Goal: Task Accomplishment & Management: Manage account settings

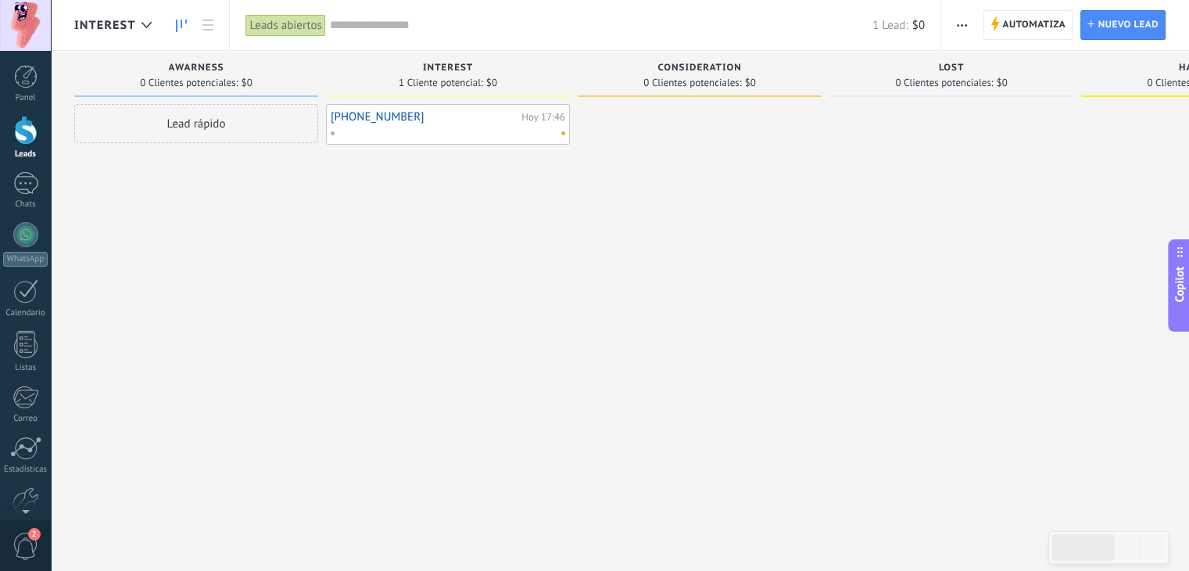
drag, startPoint x: 0, startPoint y: 0, endPoint x: 125, endPoint y: 470, distance: 486.1
click at [125, 470] on div "Leads Entrantes Solicitudes: 0 0 0 0 0 0 0 0 0 Awarness 0 Clientes potenciales:…" at bounding box center [1088, 305] width 2029 height 508
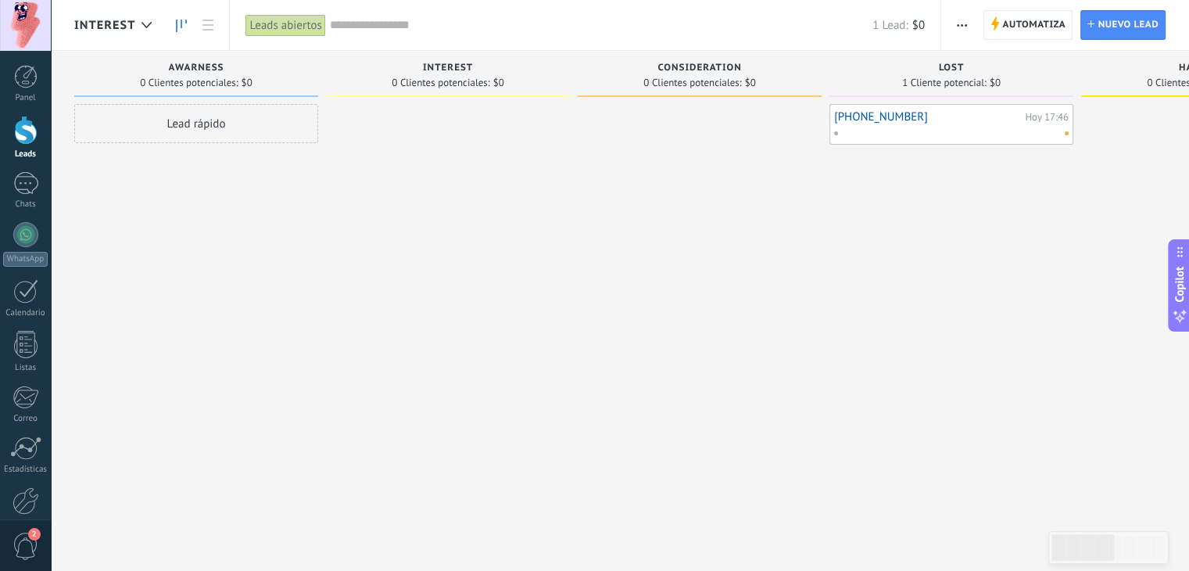
click at [170, 377] on div "Lead rápido" at bounding box center [196, 287] width 244 height 367
click at [703, 224] on div at bounding box center [700, 287] width 244 height 367
